Goal: Transaction & Acquisition: Download file/media

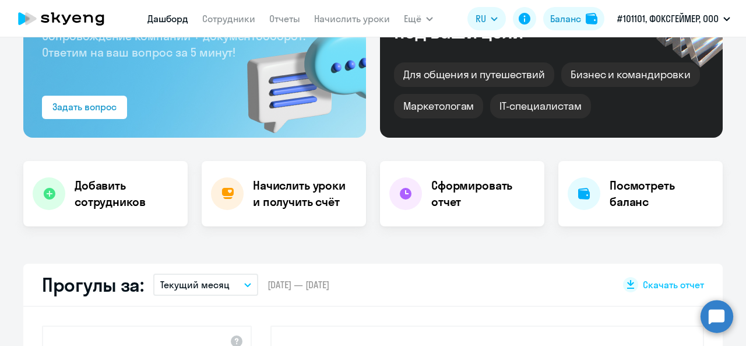
select select "30"
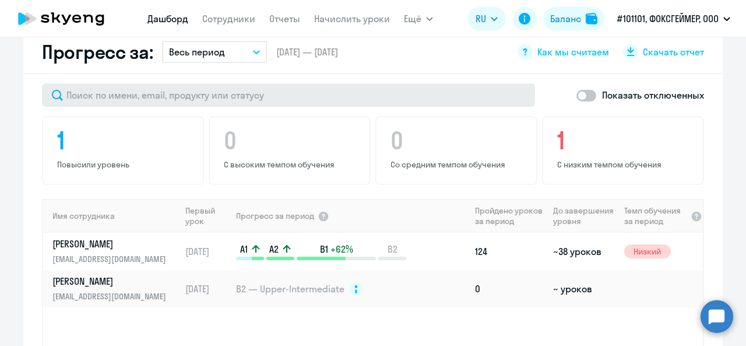
scroll to position [700, 0]
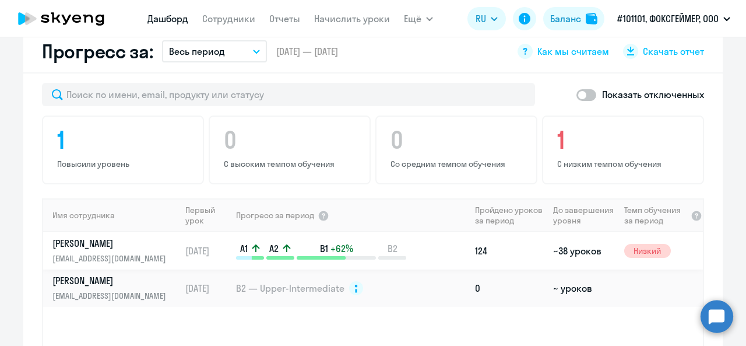
click at [85, 237] on p "[PERSON_NAME]" at bounding box center [112, 243] width 120 height 13
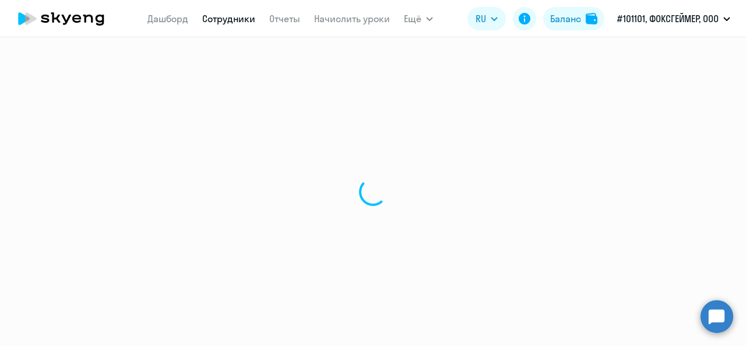
select select "english"
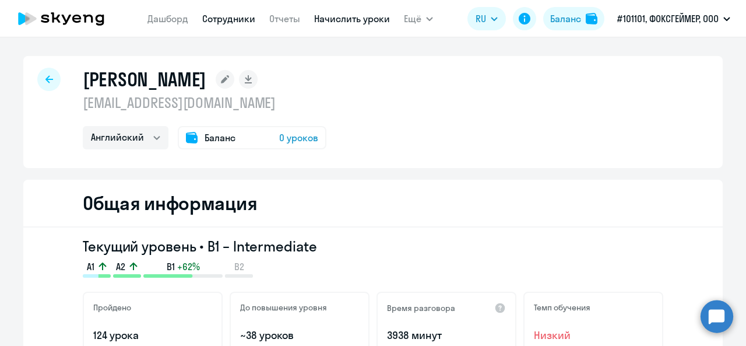
click at [353, 22] on link "Начислить уроки" at bounding box center [352, 19] width 76 height 12
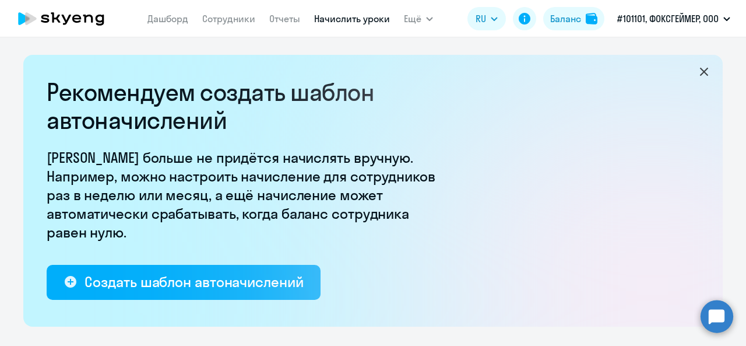
select select "10"
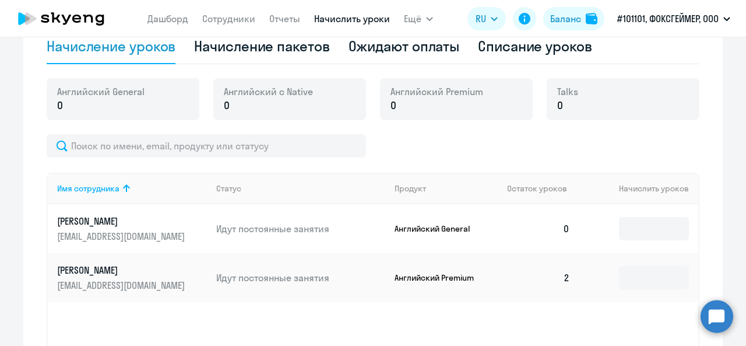
scroll to position [408, 0]
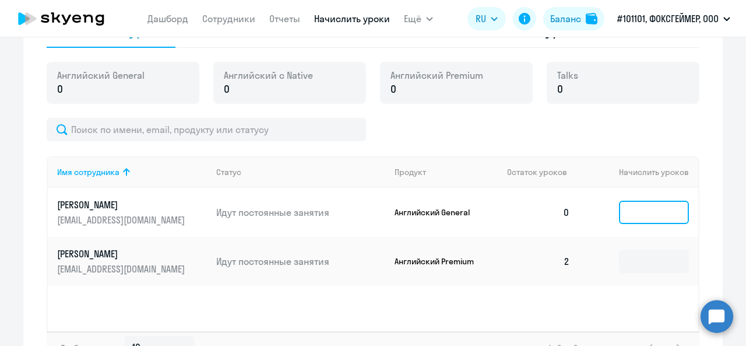
click at [647, 216] on input at bounding box center [654, 212] width 70 height 23
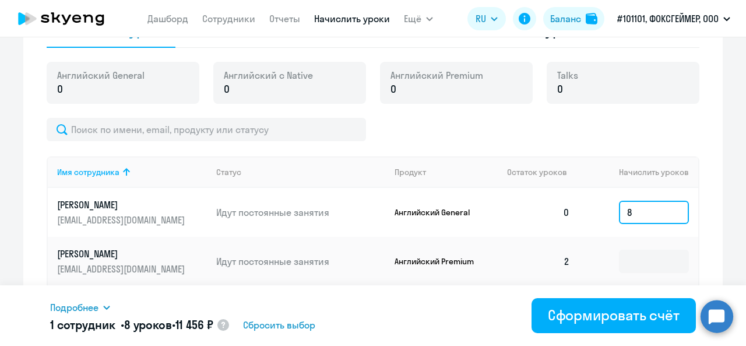
drag, startPoint x: 645, startPoint y: 211, endPoint x: 581, endPoint y: 207, distance: 64.8
click at [585, 208] on td "8" at bounding box center [638, 212] width 119 height 49
type input "1"
drag, startPoint x: 634, startPoint y: 212, endPoint x: 583, endPoint y: 205, distance: 51.8
click at [596, 205] on td "8" at bounding box center [638, 212] width 119 height 49
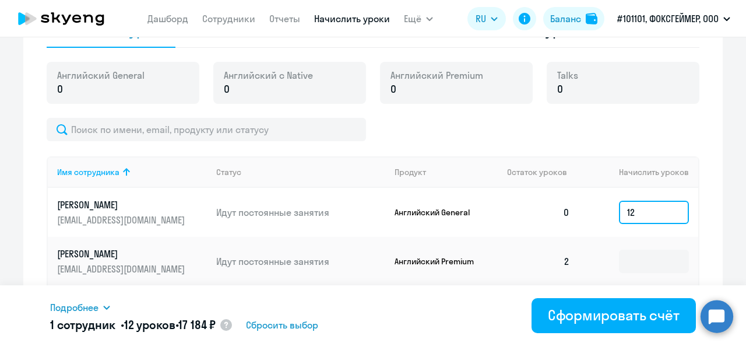
drag, startPoint x: 638, startPoint y: 212, endPoint x: 595, endPoint y: 206, distance: 44.0
click at [596, 206] on td "12" at bounding box center [638, 212] width 119 height 49
type input "1"
drag, startPoint x: 647, startPoint y: 213, endPoint x: 596, endPoint y: 208, distance: 51.5
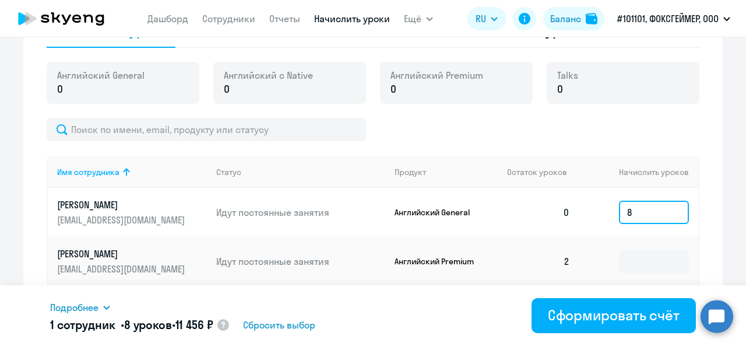
click at [596, 208] on td "8" at bounding box center [638, 212] width 119 height 49
drag, startPoint x: 647, startPoint y: 207, endPoint x: 606, endPoint y: 206, distance: 41.4
click at [610, 206] on td "16" at bounding box center [638, 212] width 119 height 49
type input "8"
click at [626, 122] on div at bounding box center [373, 129] width 653 height 23
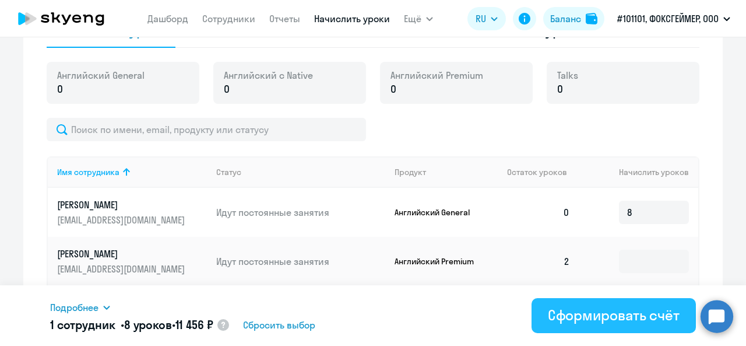
drag, startPoint x: 626, startPoint y: 317, endPoint x: 612, endPoint y: 288, distance: 31.8
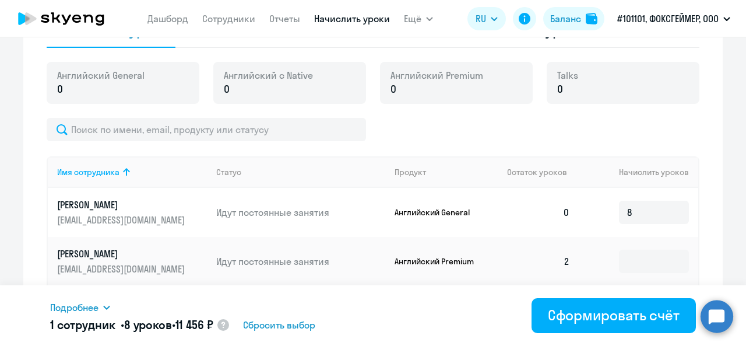
click at [626, 316] on div "Сформировать счёт" at bounding box center [614, 314] width 132 height 19
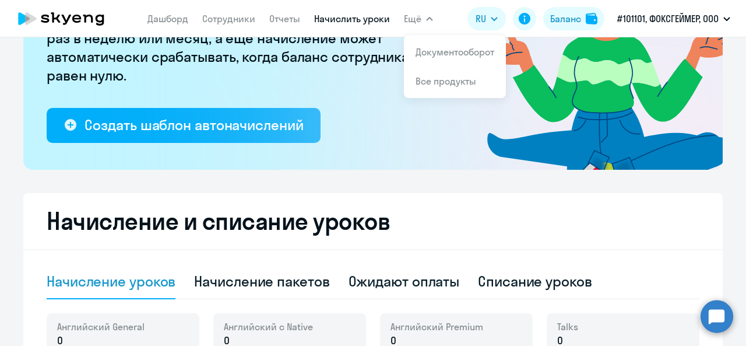
scroll to position [175, 0]
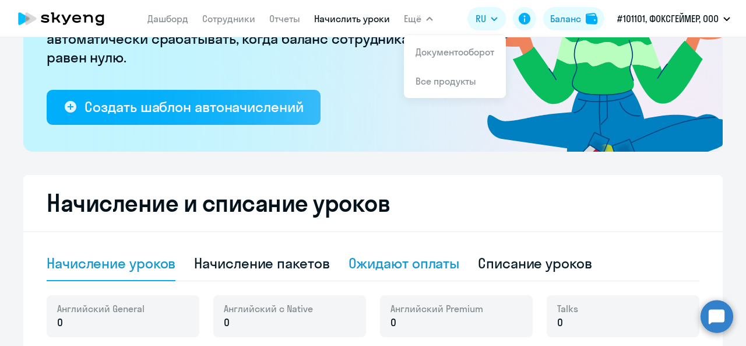
click at [402, 264] on div "Ожидают оплаты" at bounding box center [404, 263] width 111 height 19
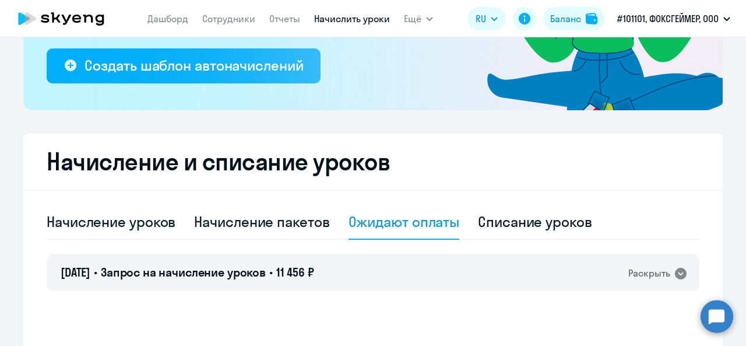
scroll to position [343, 0]
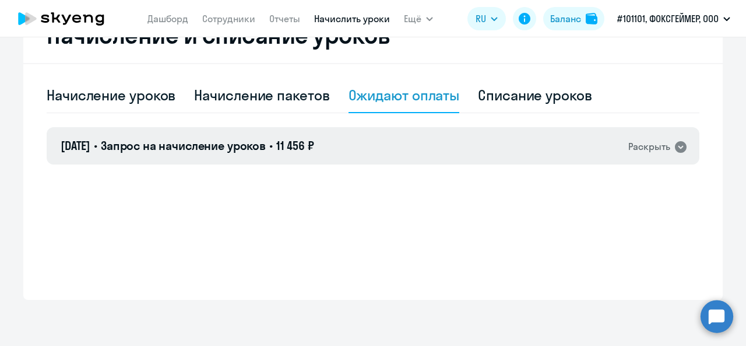
click at [653, 148] on div "Раскрыть" at bounding box center [649, 146] width 42 height 15
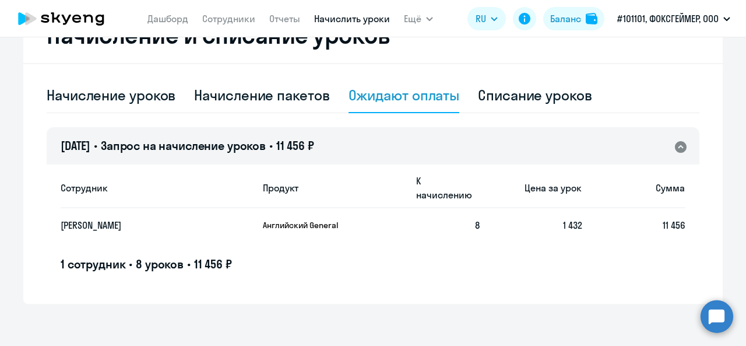
click at [73, 219] on p "[PERSON_NAME]" at bounding box center [146, 225] width 170 height 13
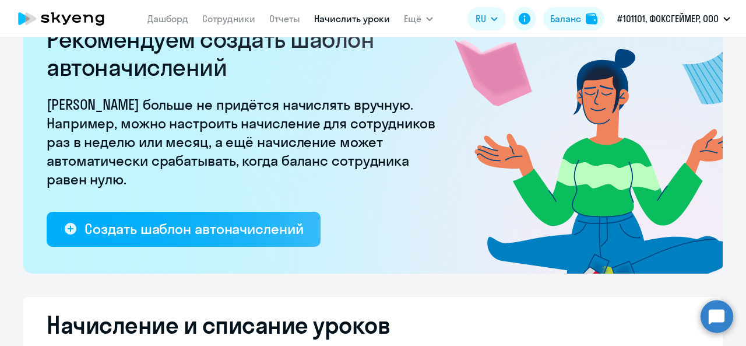
scroll to position [0, 0]
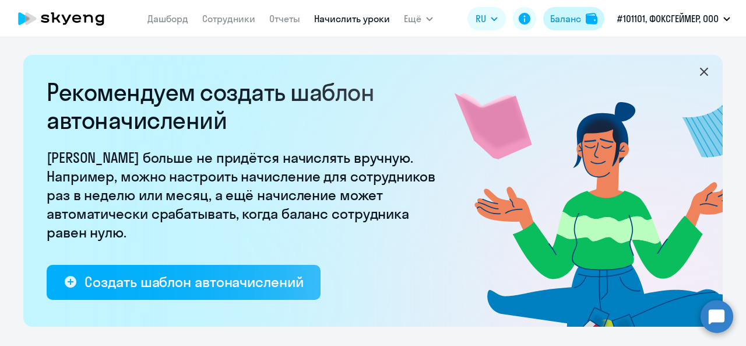
click at [568, 19] on div "Баланс" at bounding box center [565, 19] width 31 height 14
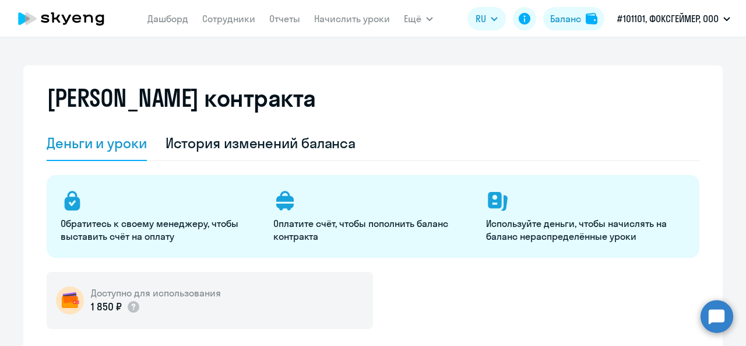
select select "english_adult_not_native_speaker"
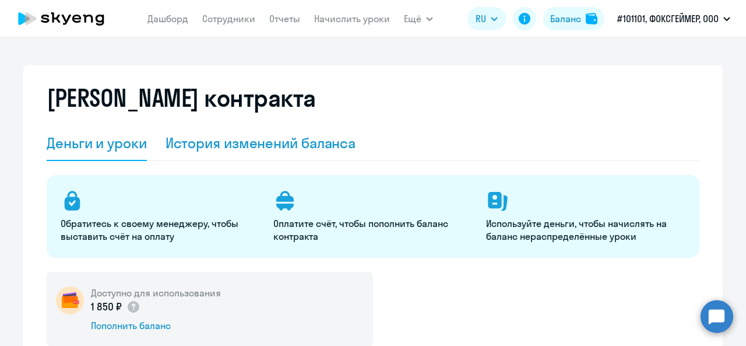
click at [201, 142] on div "История изменений баланса" at bounding box center [261, 142] width 191 height 19
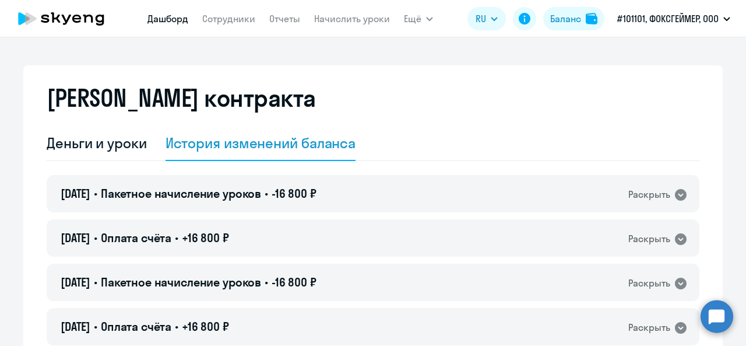
click at [171, 19] on link "Дашборд" at bounding box center [167, 19] width 41 height 12
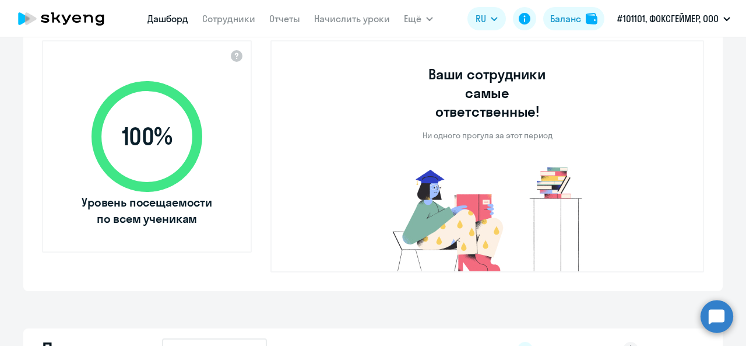
select select "30"
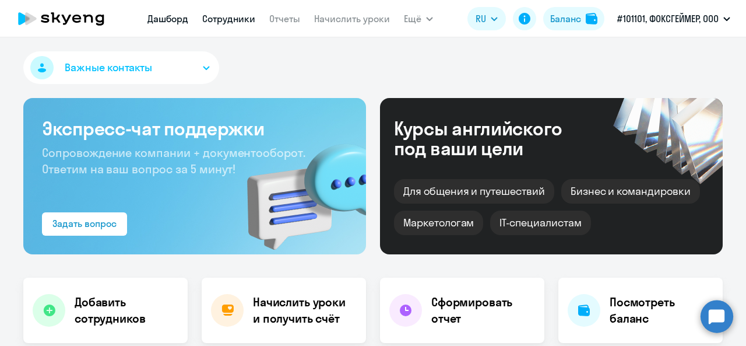
click at [230, 21] on link "Сотрудники" at bounding box center [228, 19] width 53 height 12
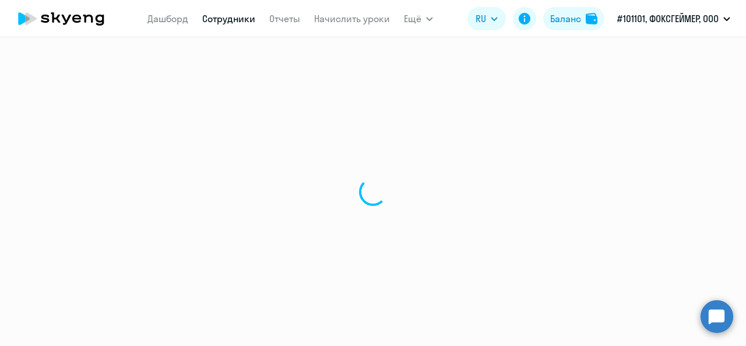
select select "30"
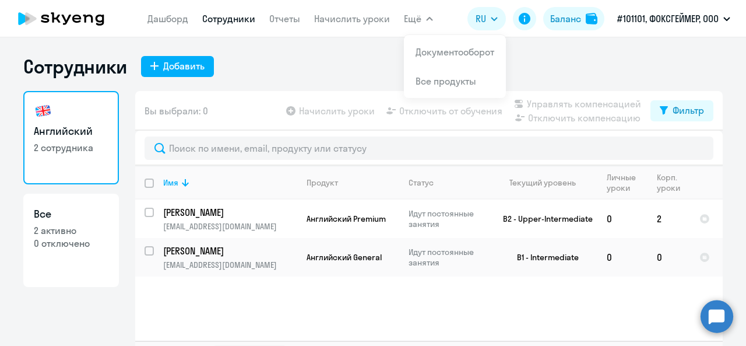
click at [418, 17] on span "Ещё" at bounding box center [412, 19] width 17 height 14
click at [422, 22] on button "Ещё" at bounding box center [418, 18] width 29 height 23
click at [437, 52] on link "Документооборот" at bounding box center [455, 52] width 79 height 12
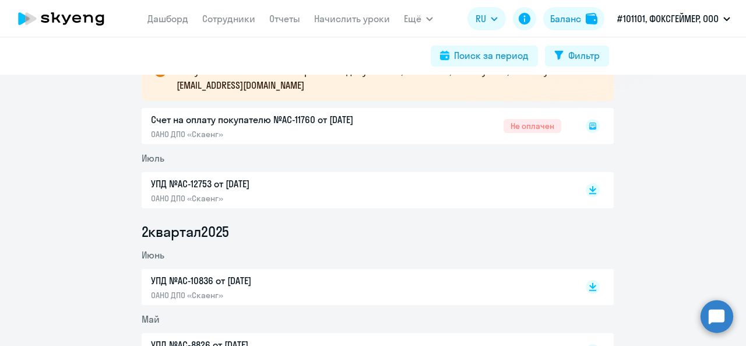
scroll to position [175, 0]
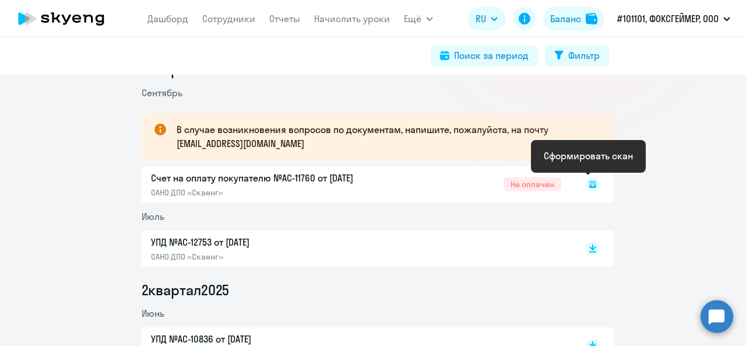
click at [589, 185] on icon at bounding box center [592, 184] width 7 height 7
click at [587, 185] on rect at bounding box center [593, 184] width 14 height 14
click at [589, 185] on icon at bounding box center [592, 184] width 6 height 5
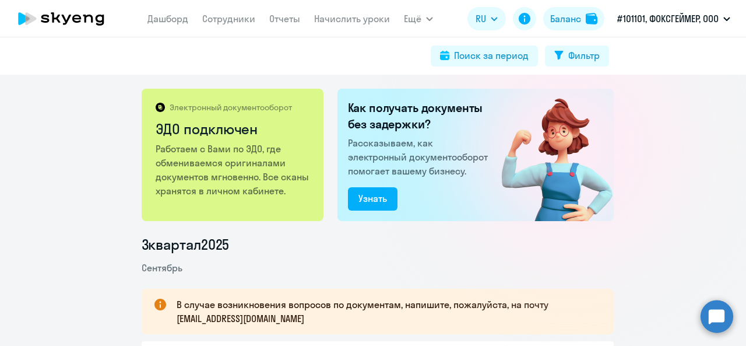
scroll to position [117, 0]
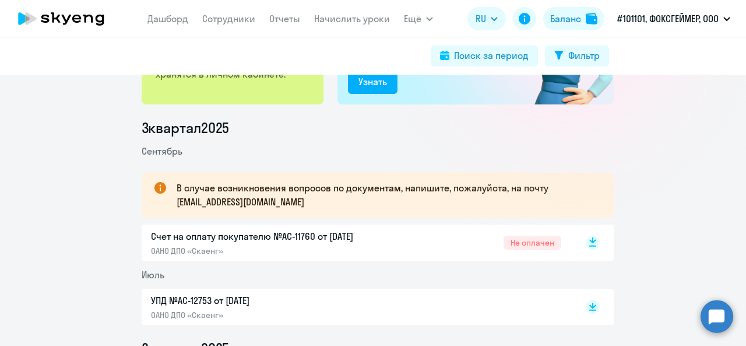
click at [589, 241] on icon at bounding box center [592, 240] width 7 height 6
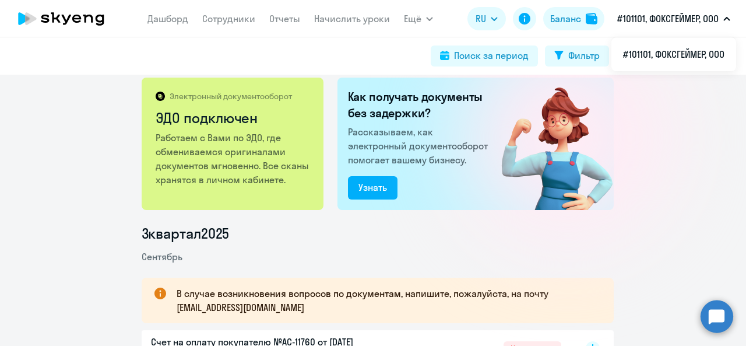
scroll to position [0, 0]
